Goal: Check status

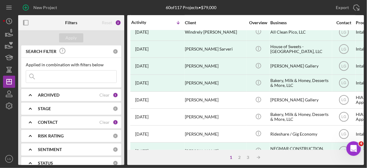
scroll to position [177, 0]
click at [9, 55] on polygon "button" at bounding box center [8, 56] width 7 height 3
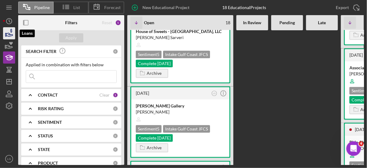
click at [12, 32] on icon "button" at bounding box center [11, 31] width 2 height 4
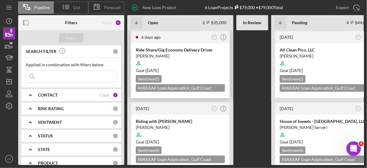
click at [195, 65] on div at bounding box center [180, 64] width 89 height 12
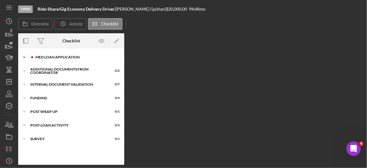
click at [62, 57] on div "MED Loan Application" at bounding box center [75, 57] width 81 height 4
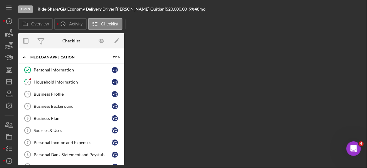
click at [305, 2] on div "Open Ride-Share/Gig Economy Delivery Driver | [PERSON_NAME] | $20,000.00 9 % 48…" at bounding box center [191, 9] width 346 height 18
